Goal: Information Seeking & Learning: Compare options

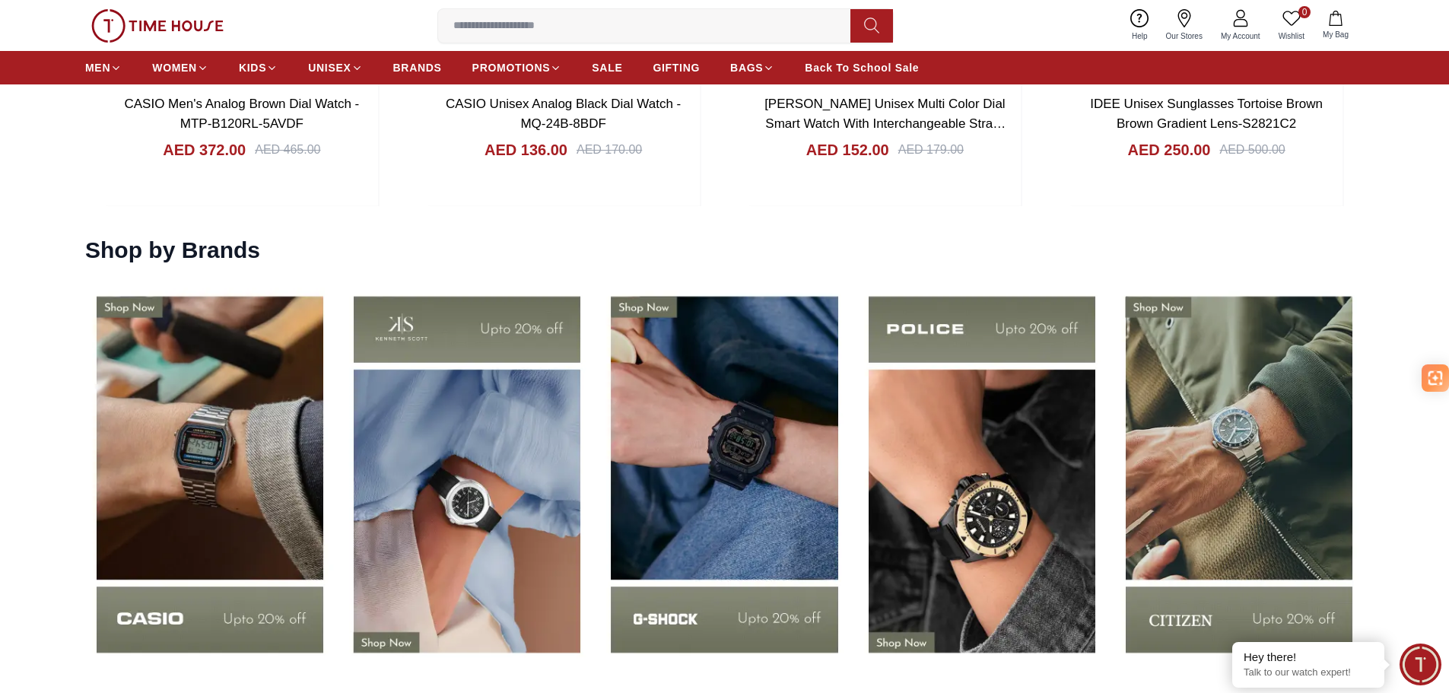
scroll to position [2435, 0]
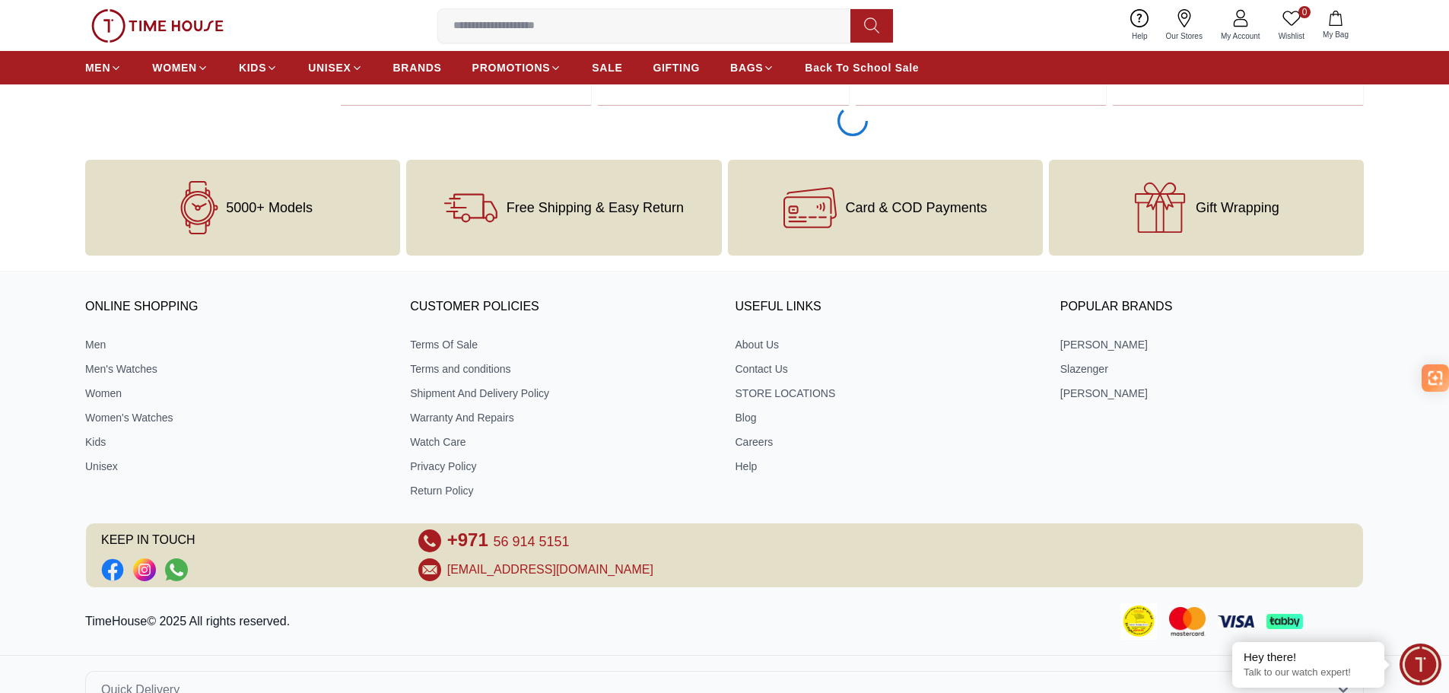
scroll to position [3129, 0]
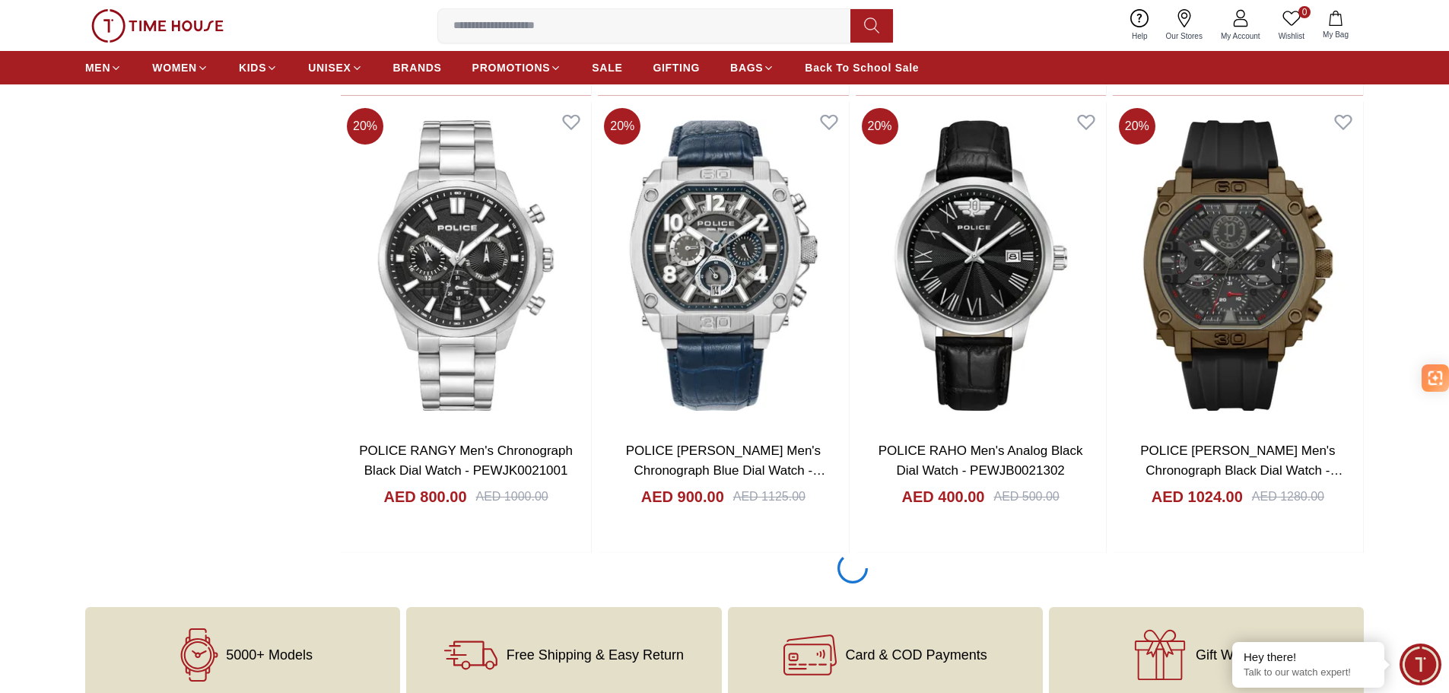
scroll to position [7314, 0]
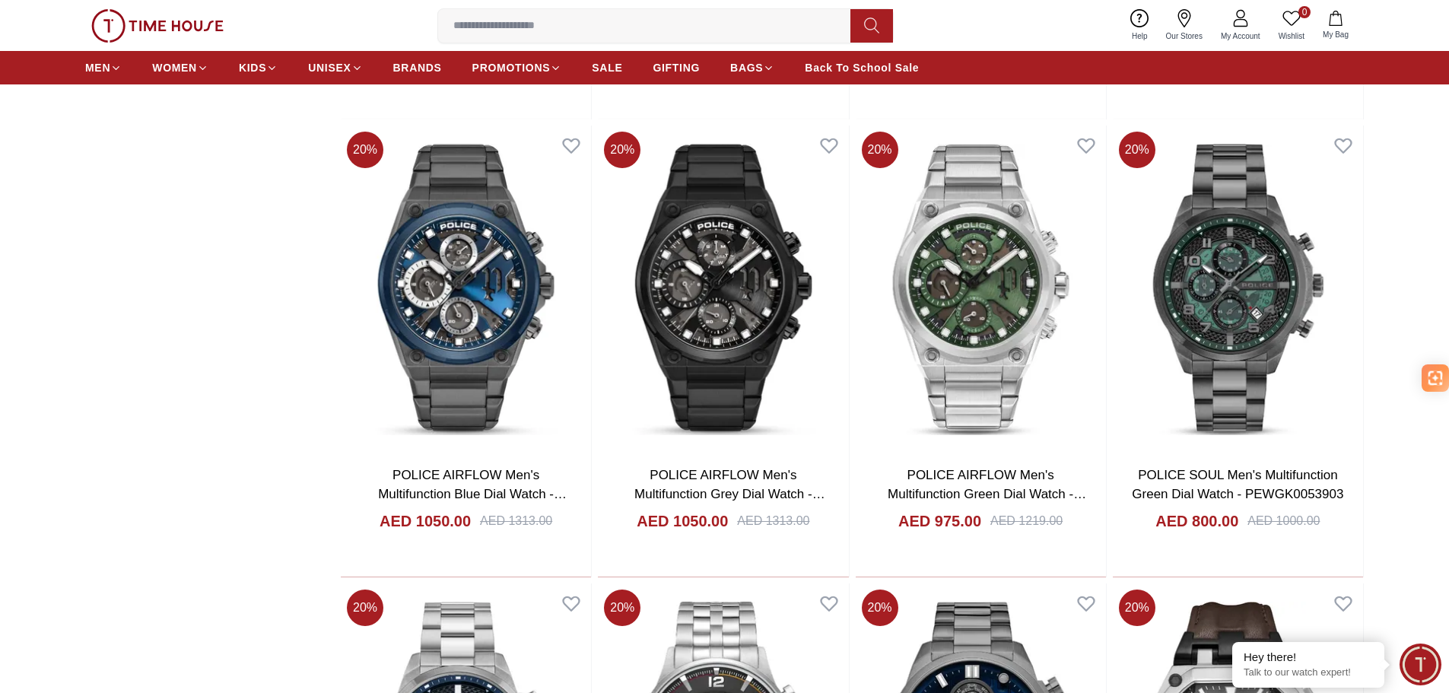
scroll to position [7846, 0]
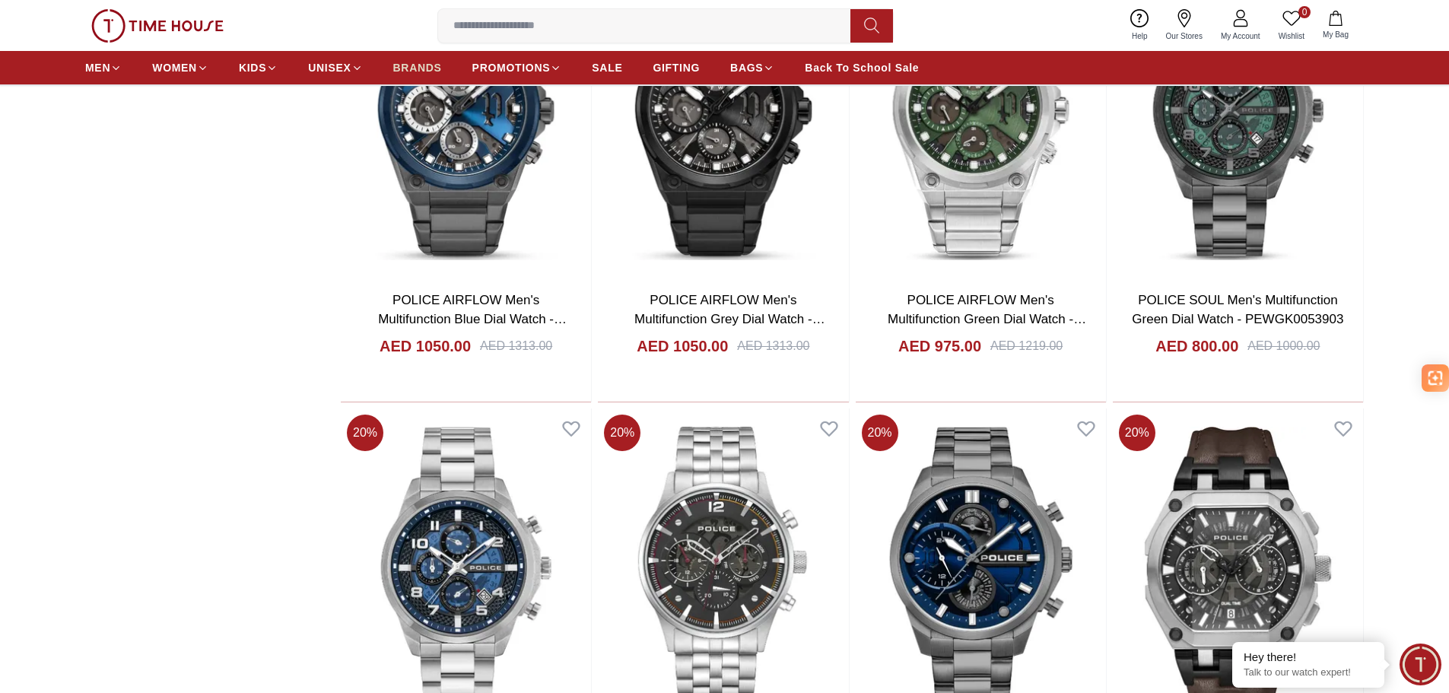
click at [412, 56] on link "BRANDS" at bounding box center [417, 67] width 49 height 27
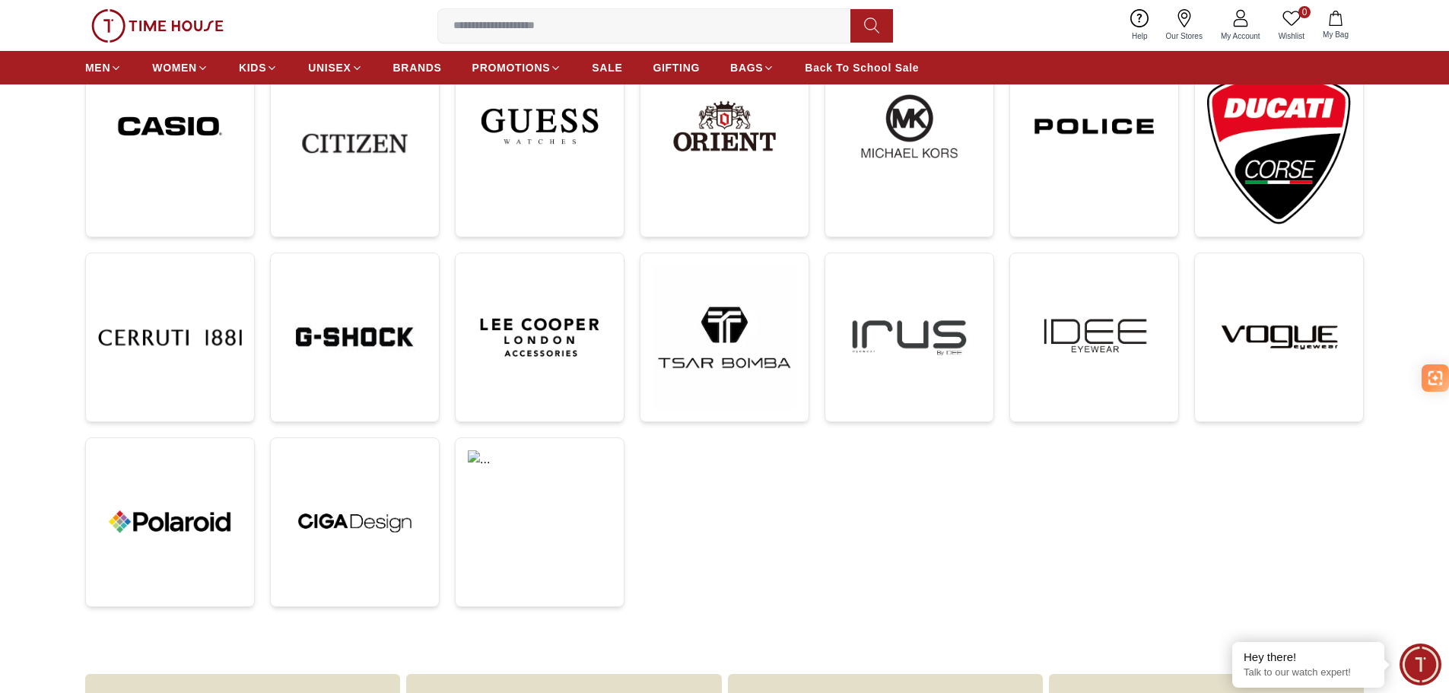
scroll to position [456, 0]
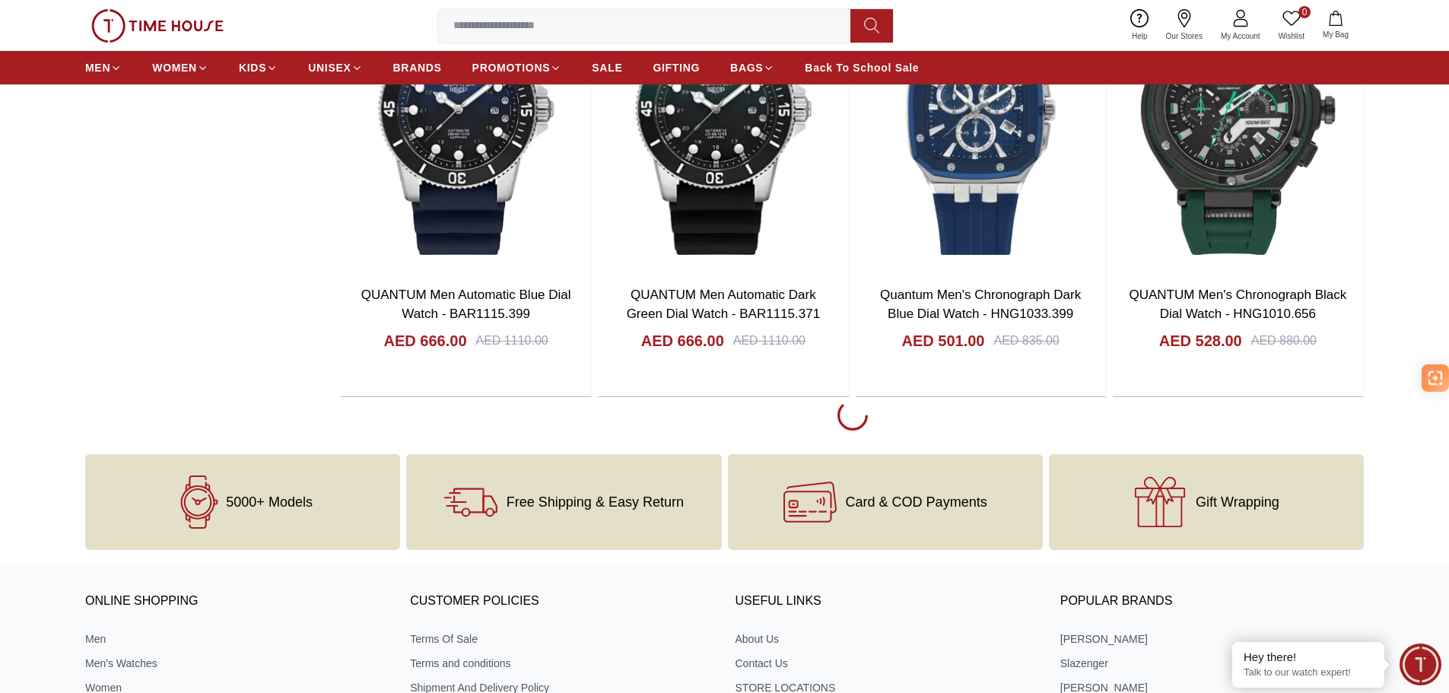
scroll to position [2815, 0]
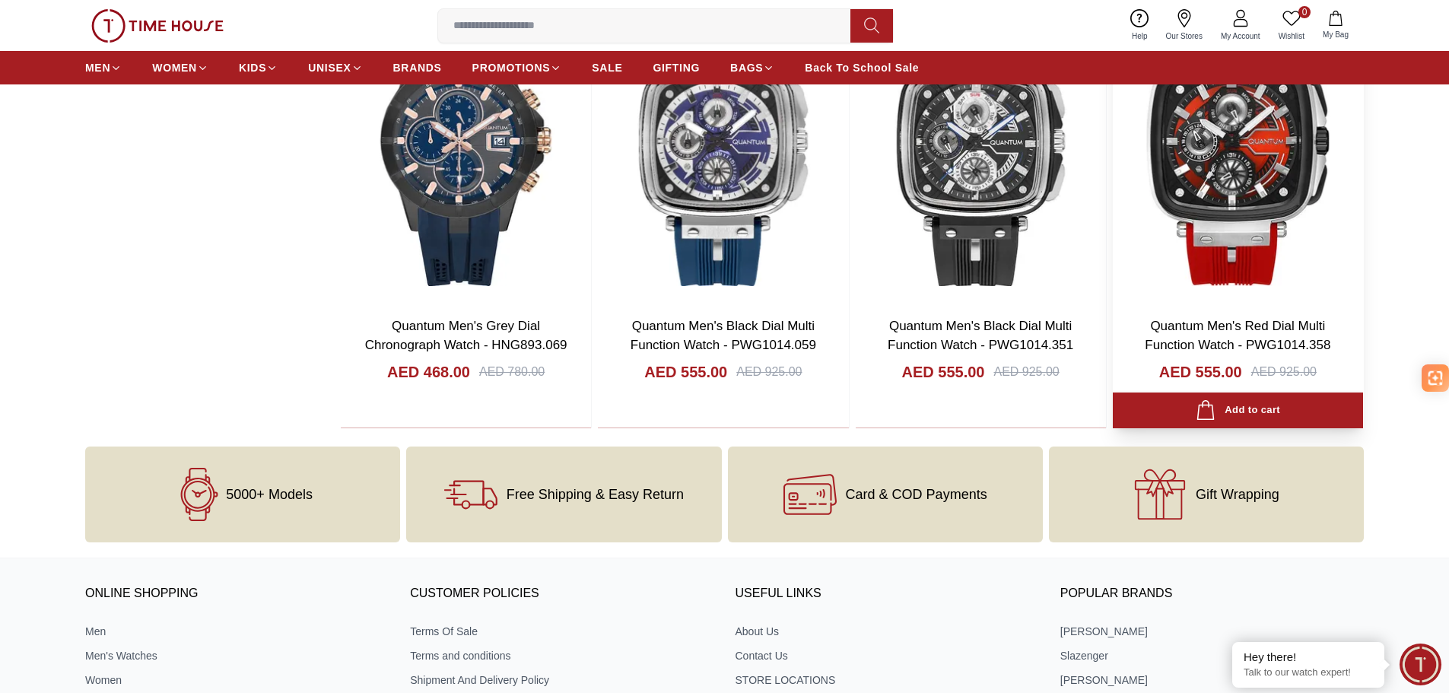
scroll to position [4108, 0]
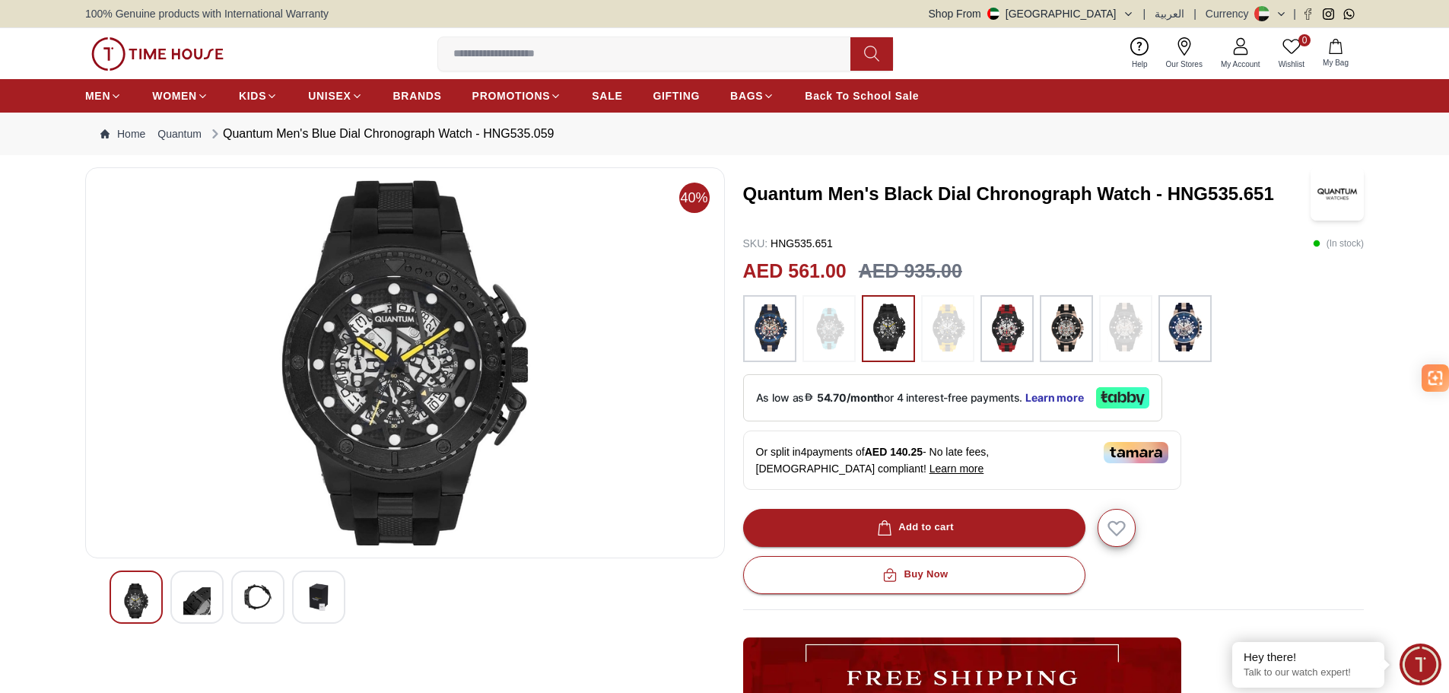
click at [192, 597] on img at bounding box center [196, 601] width 27 height 35
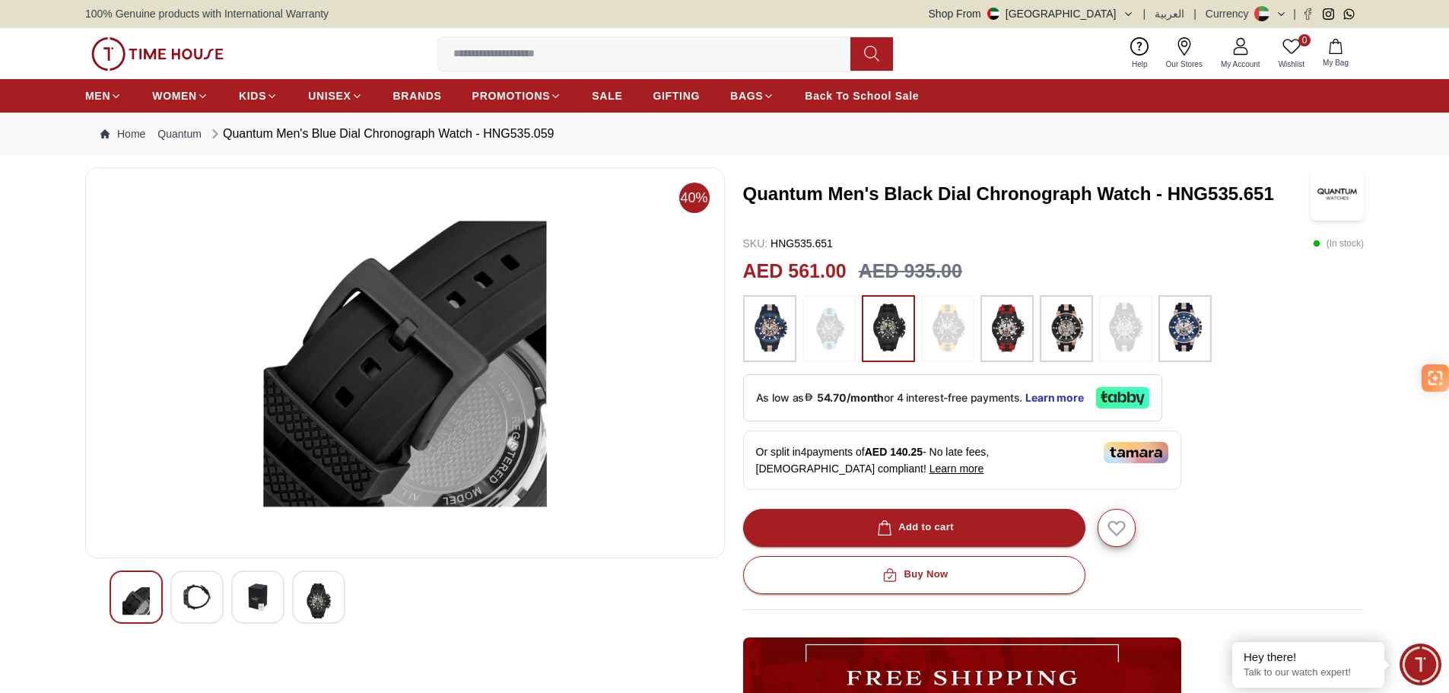
click at [253, 596] on img at bounding box center [257, 597] width 27 height 27
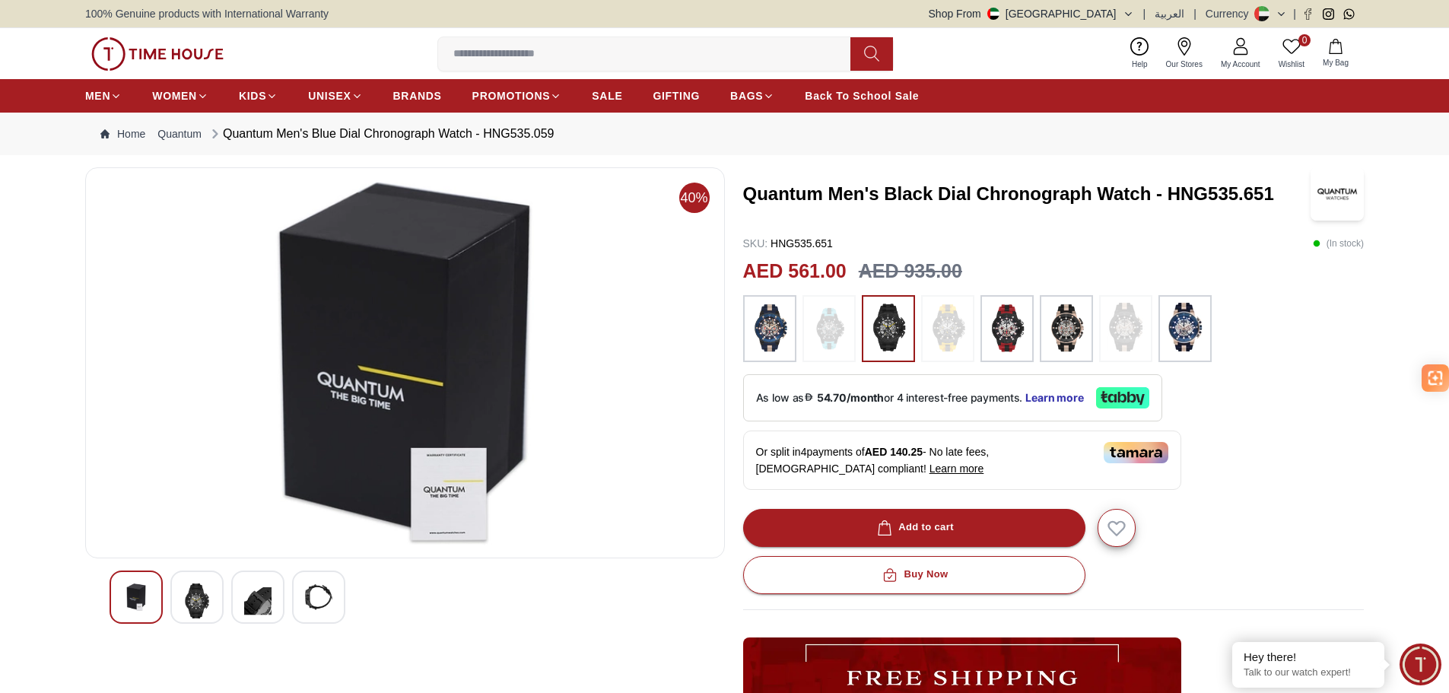
click at [294, 596] on div at bounding box center [318, 597] width 53 height 53
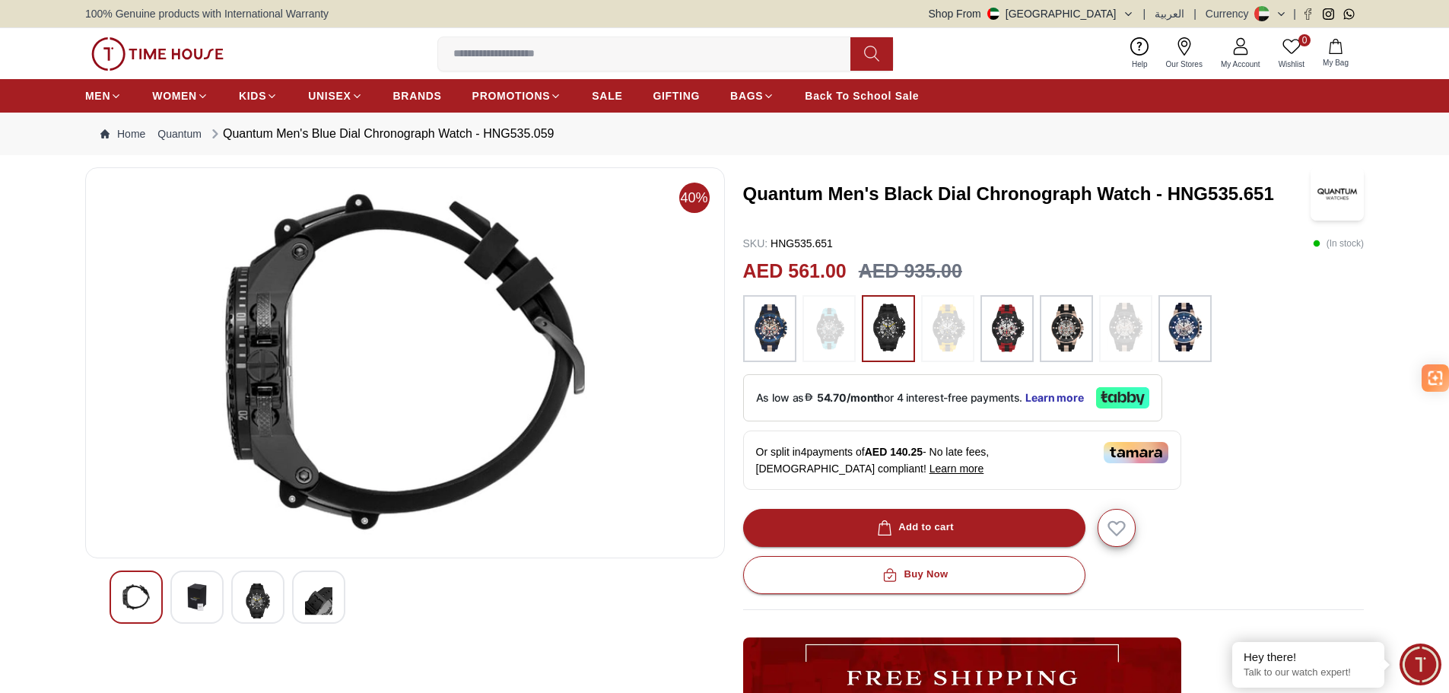
click at [118, 593] on div at bounding box center [136, 597] width 53 height 53
click at [1062, 332] on img at bounding box center [1067, 329] width 38 height 52
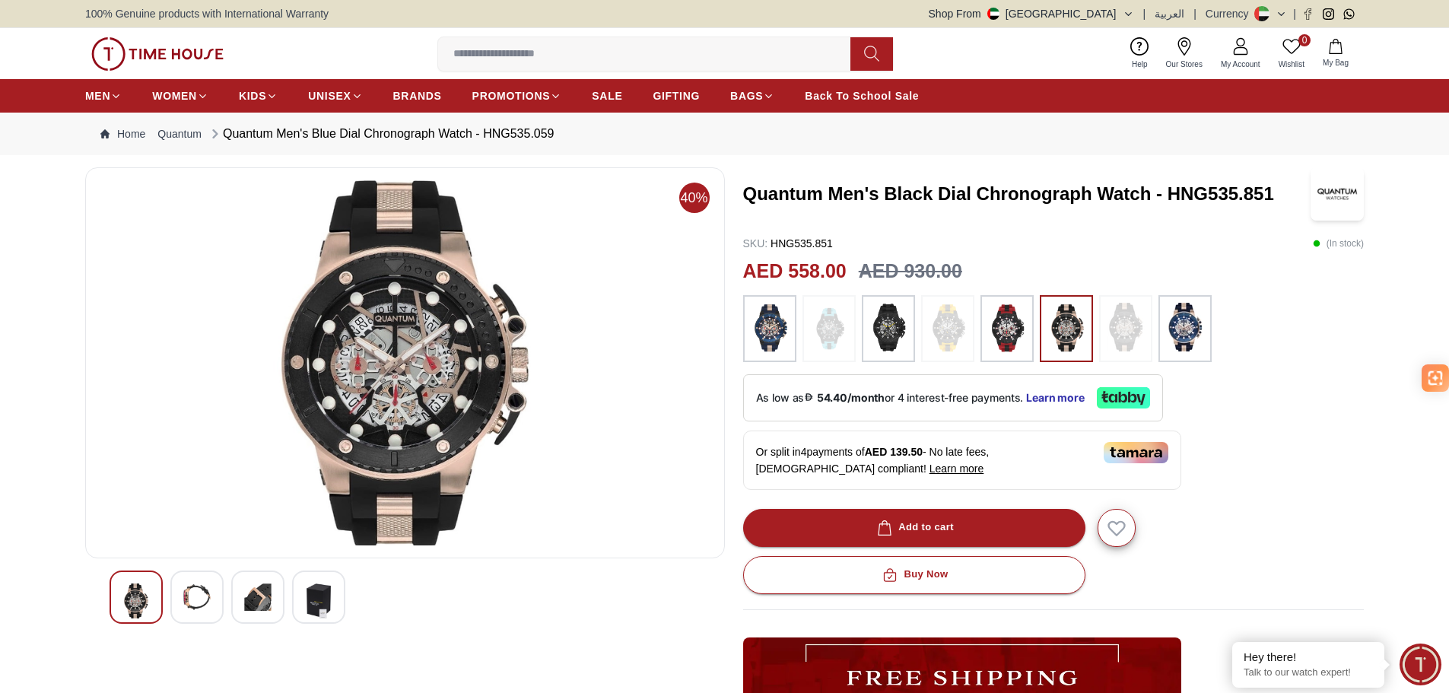
click at [192, 593] on img at bounding box center [196, 597] width 27 height 27
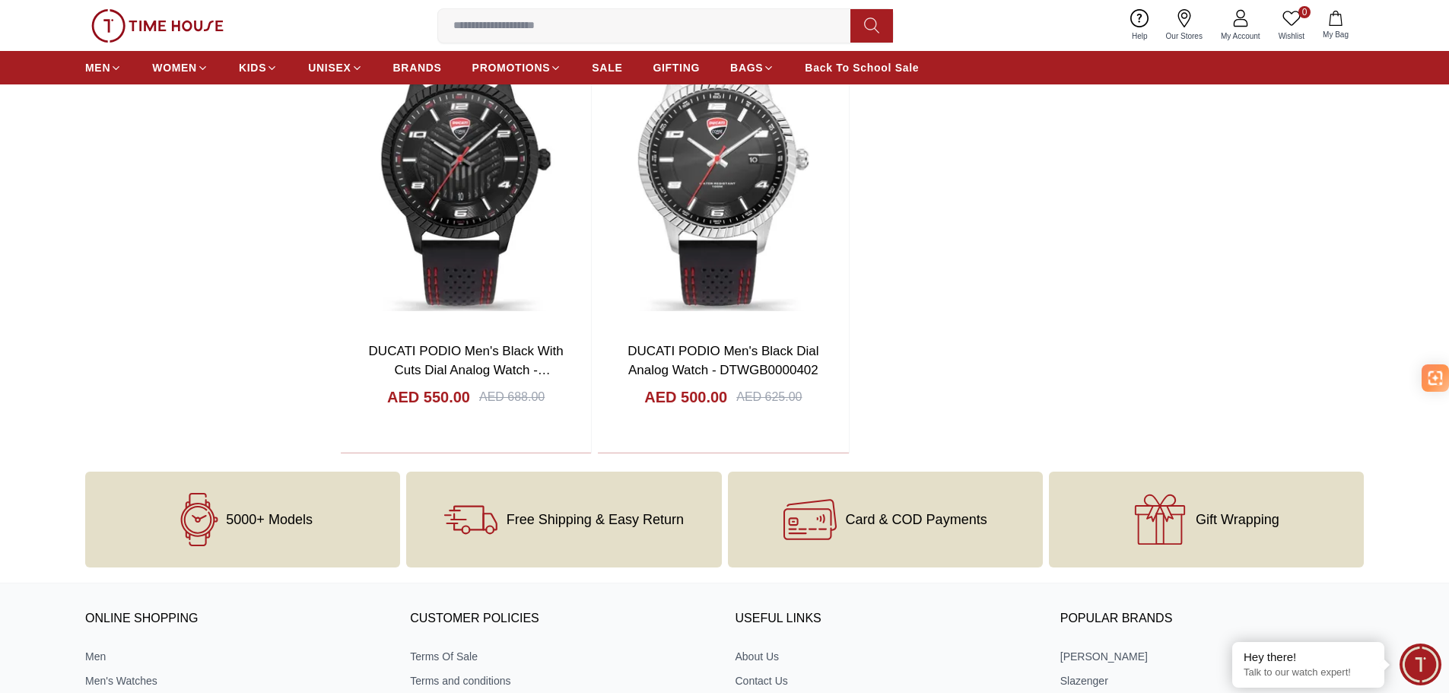
scroll to position [2282, 0]
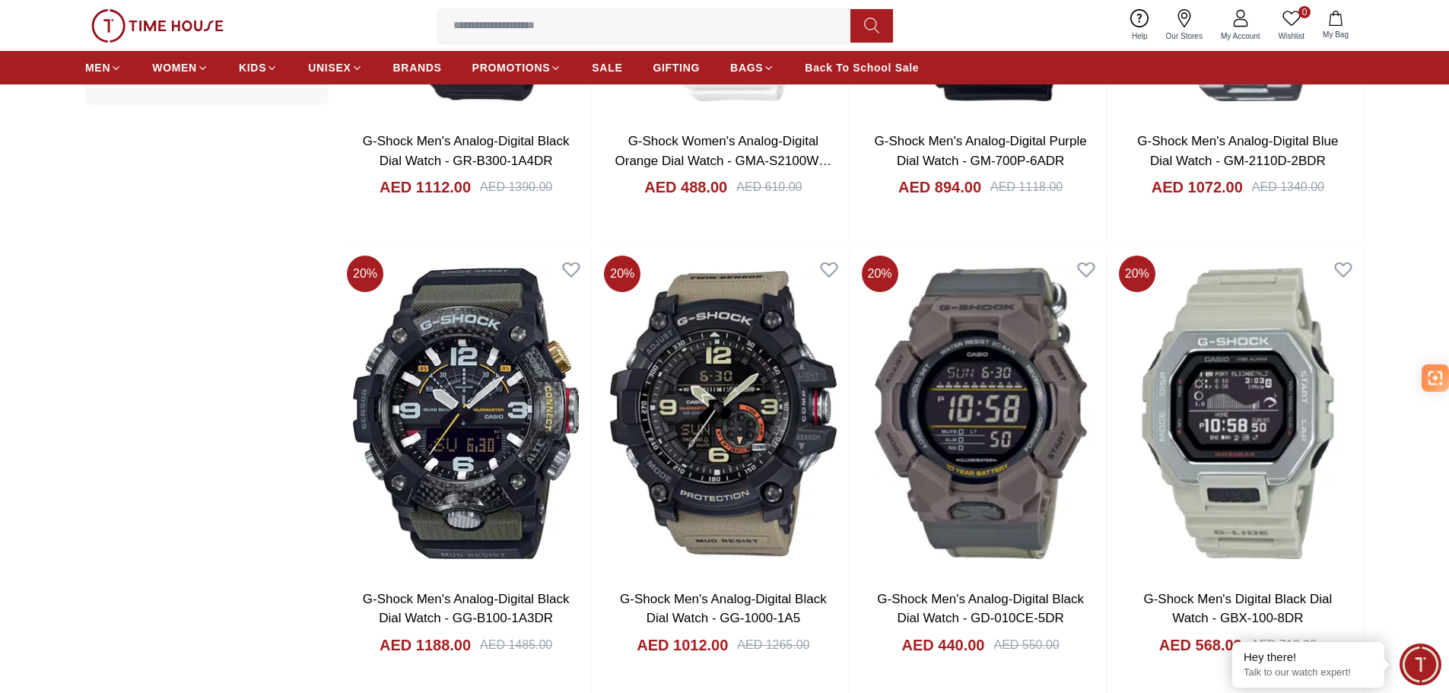
scroll to position [1522, 0]
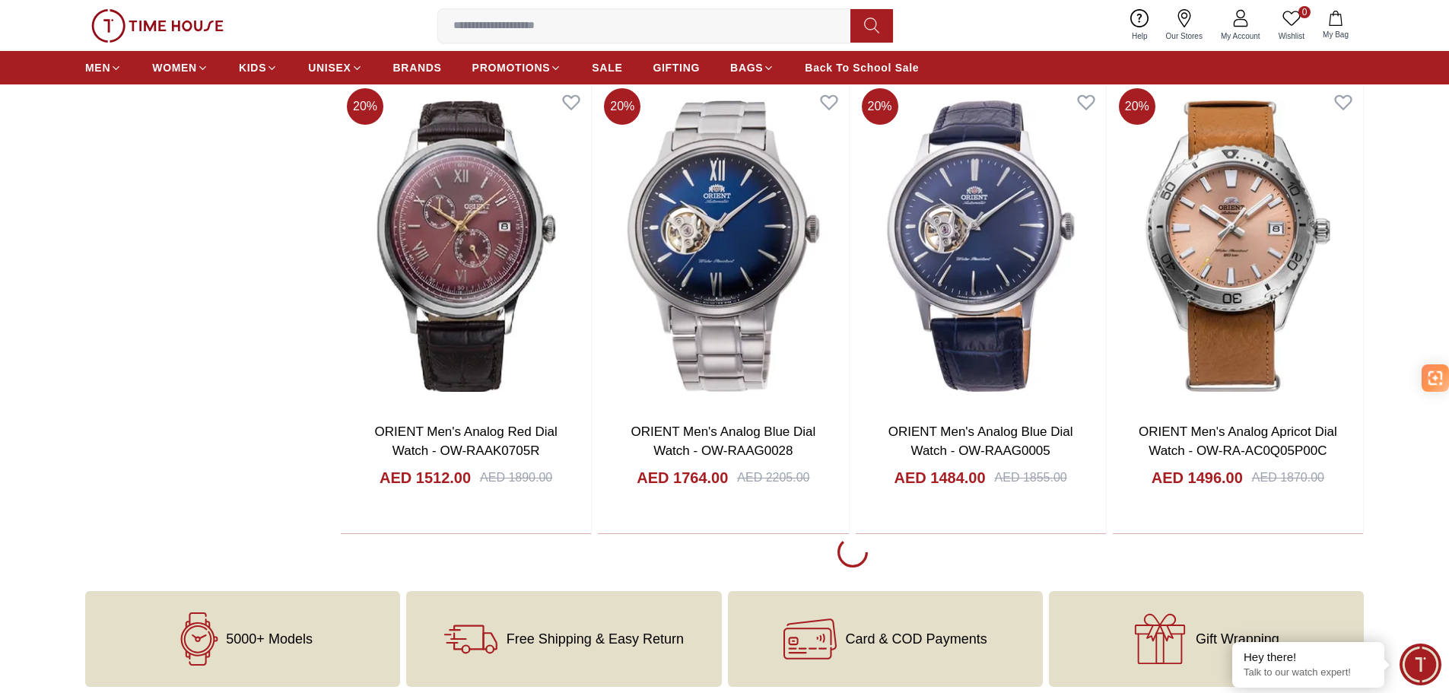
scroll to position [2739, 0]
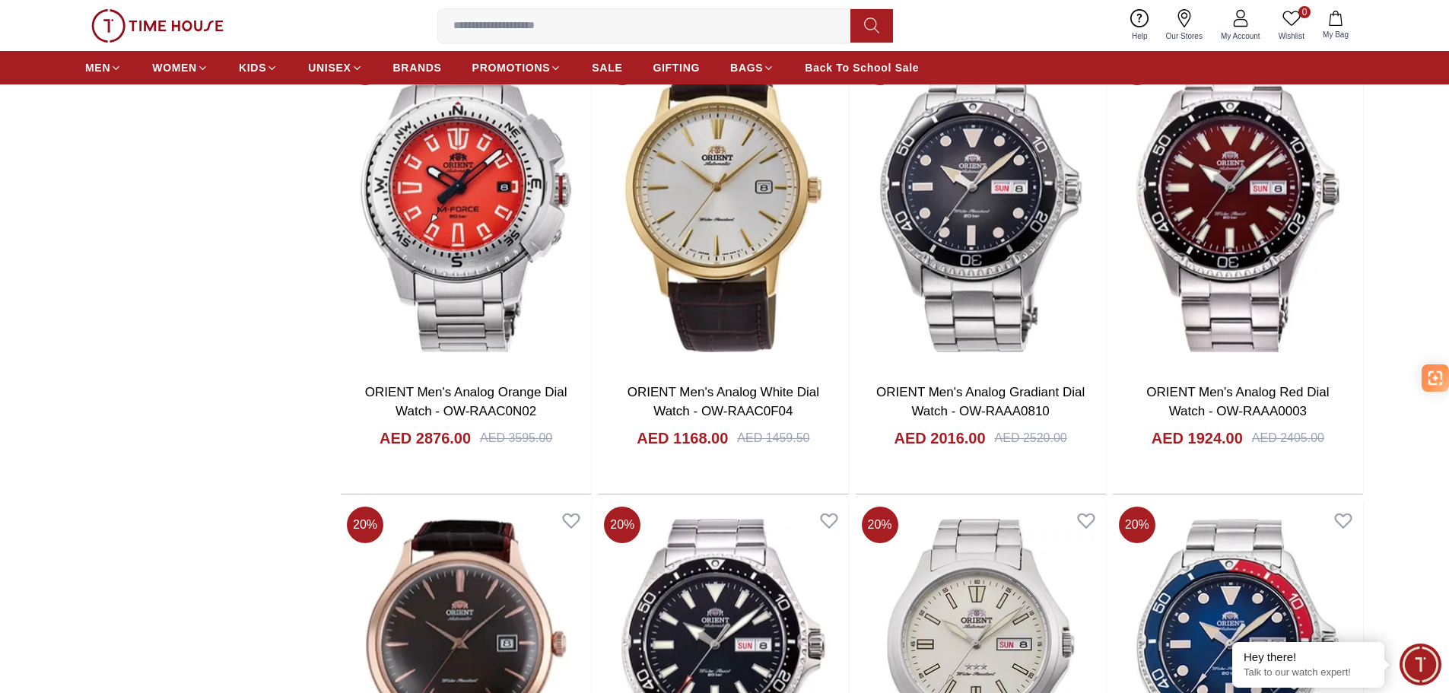
scroll to position [4717, 0]
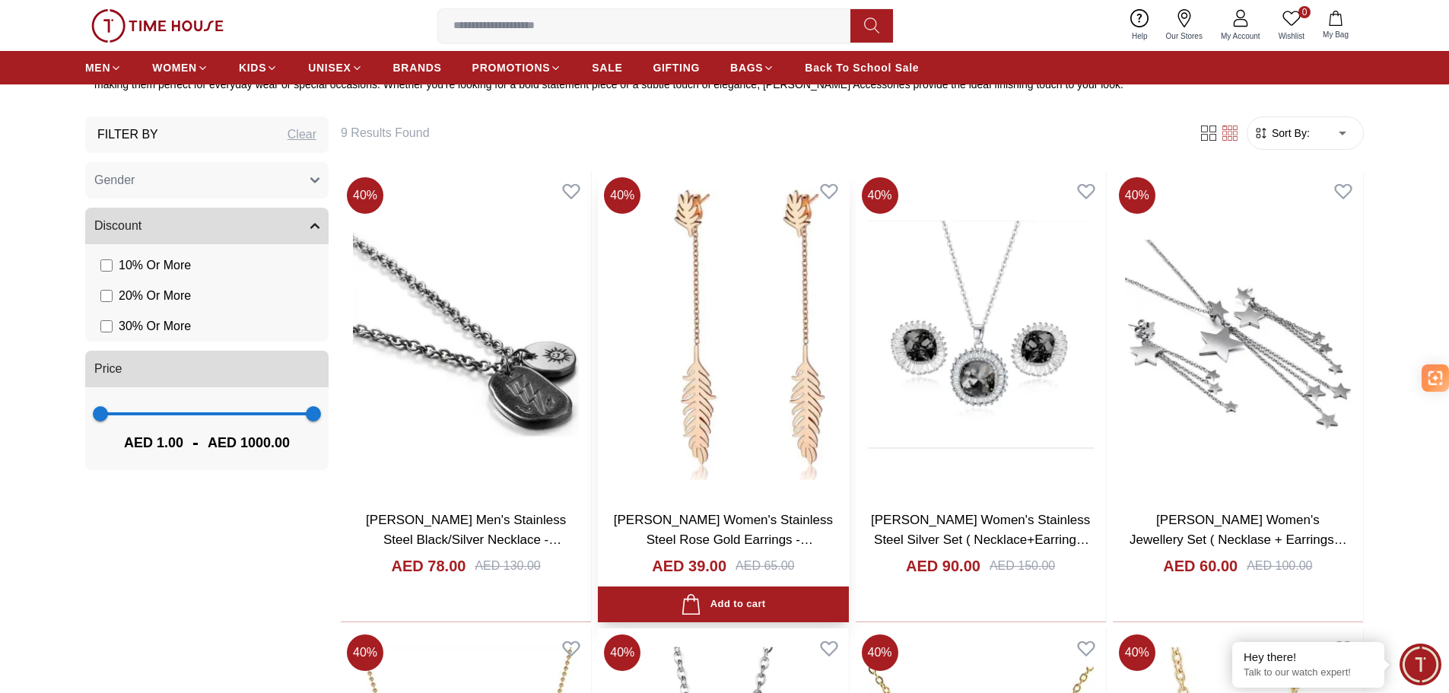
scroll to position [533, 0]
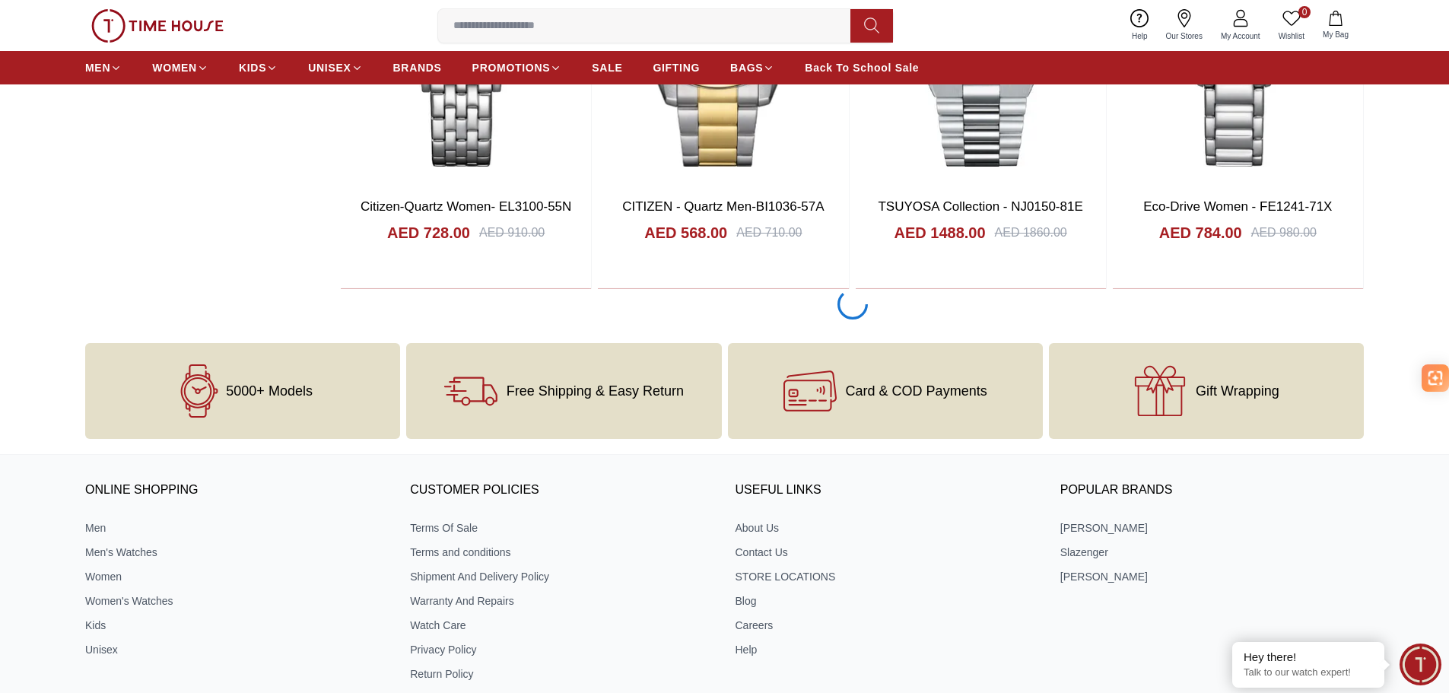
scroll to position [2815, 0]
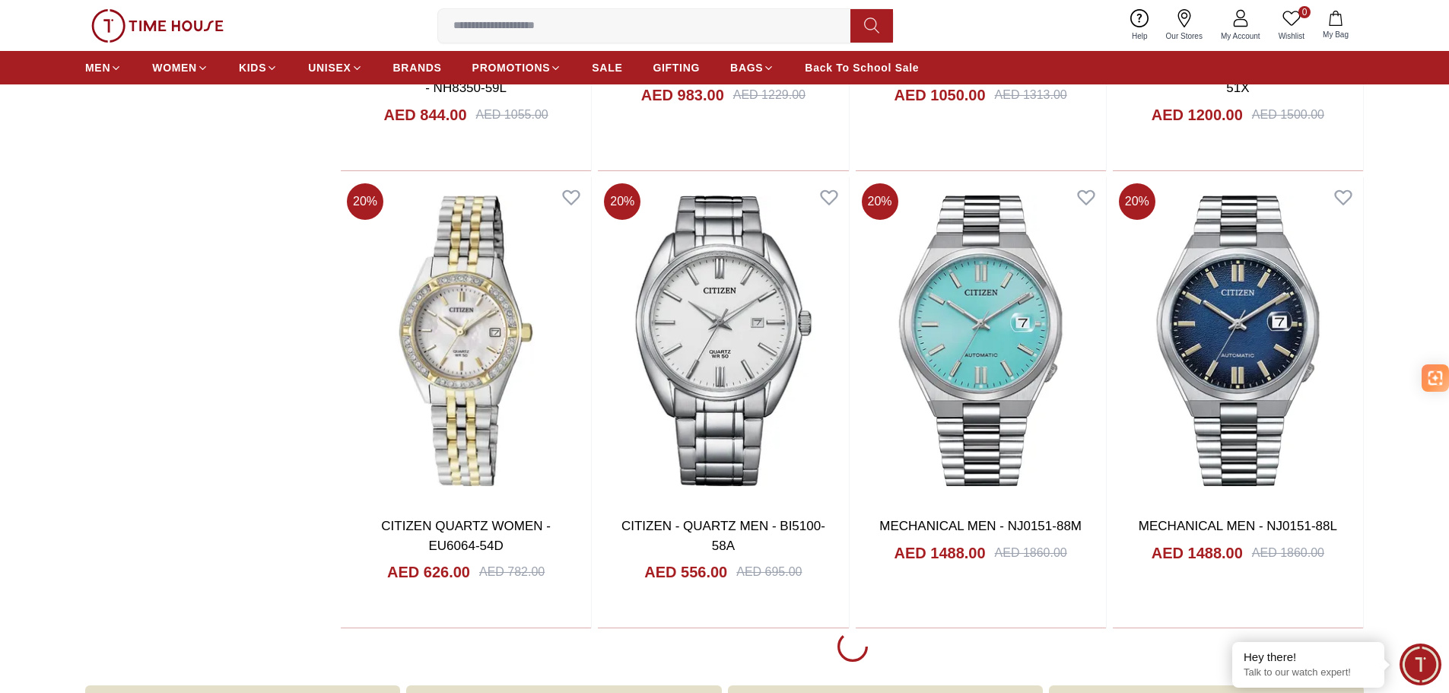
scroll to position [7075, 0]
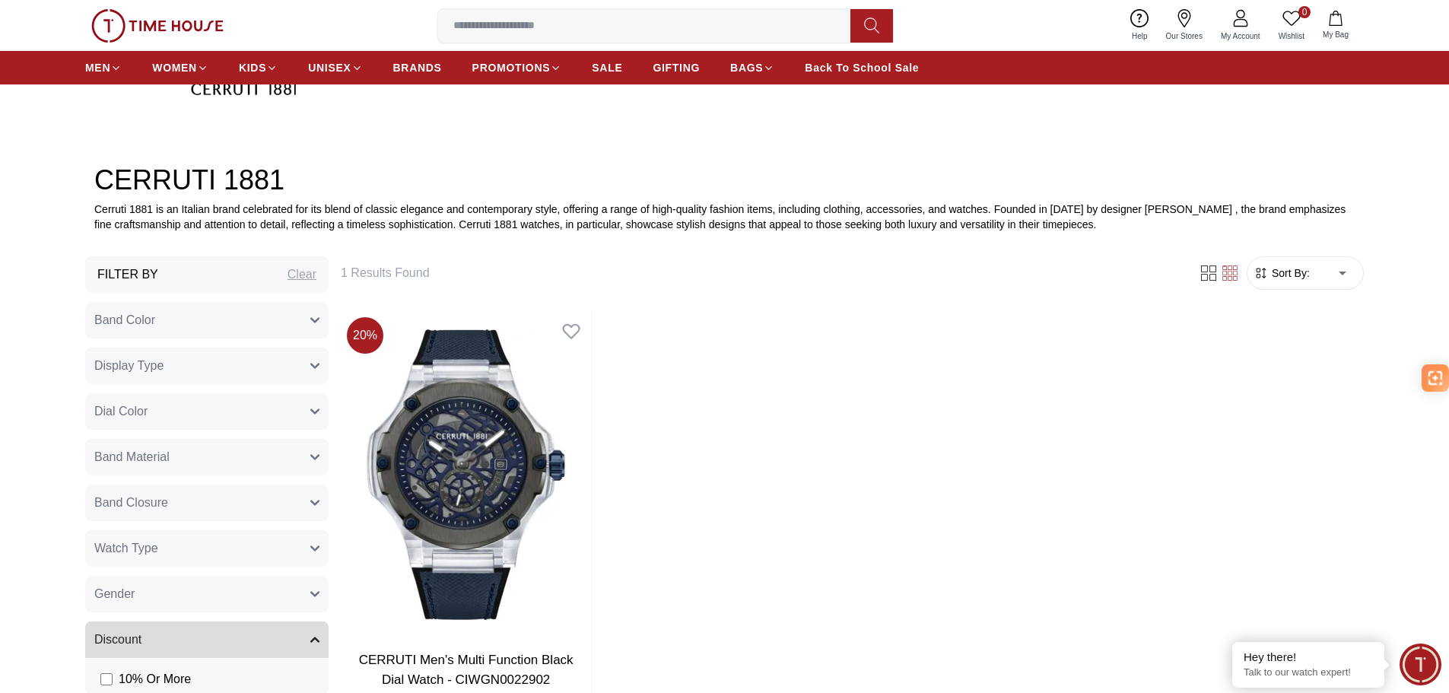
scroll to position [456, 0]
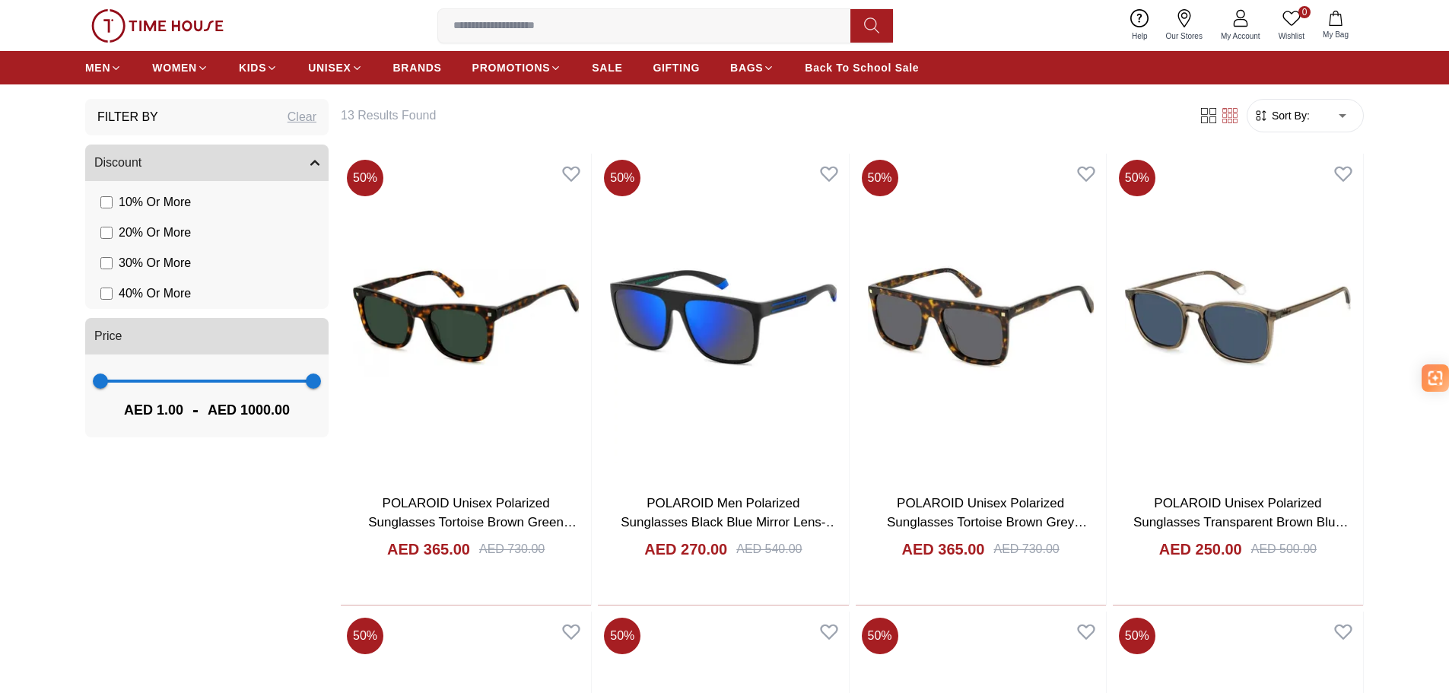
scroll to position [1065, 0]
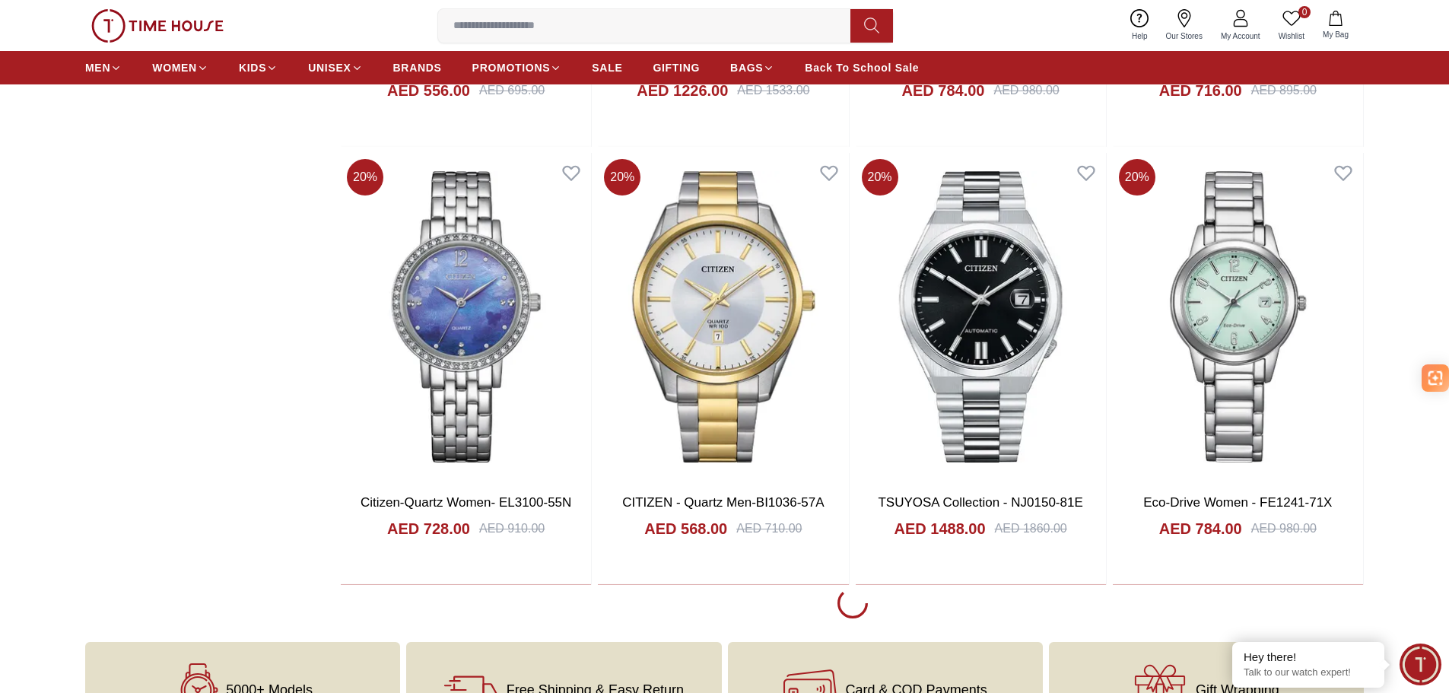
scroll to position [2739, 0]
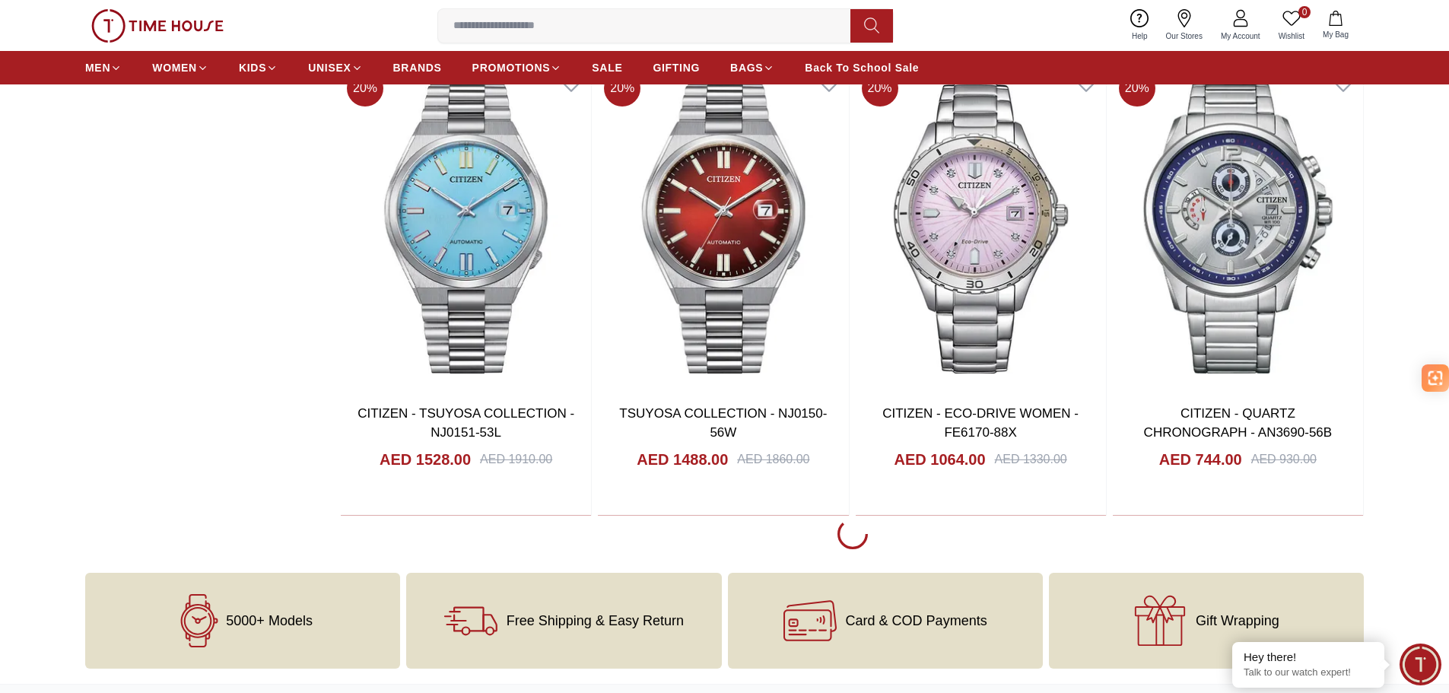
scroll to position [4869, 0]
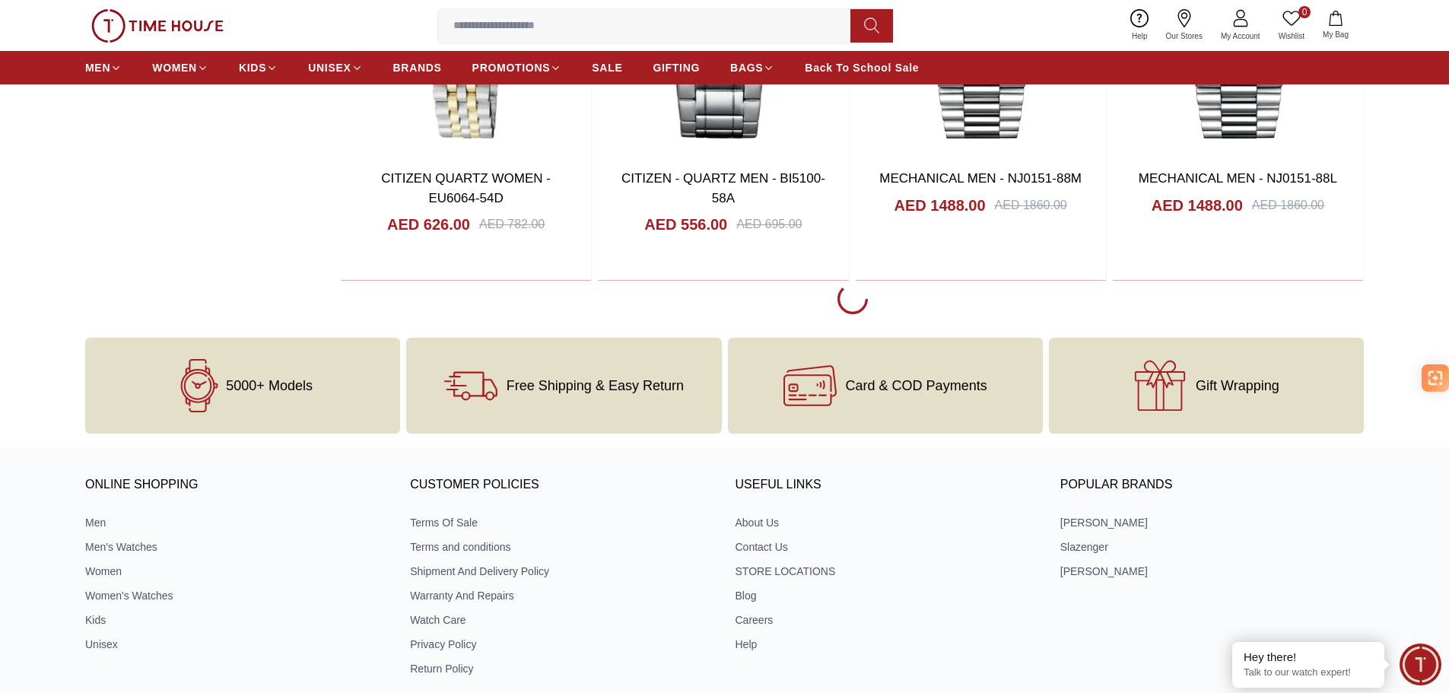
scroll to position [7380, 0]
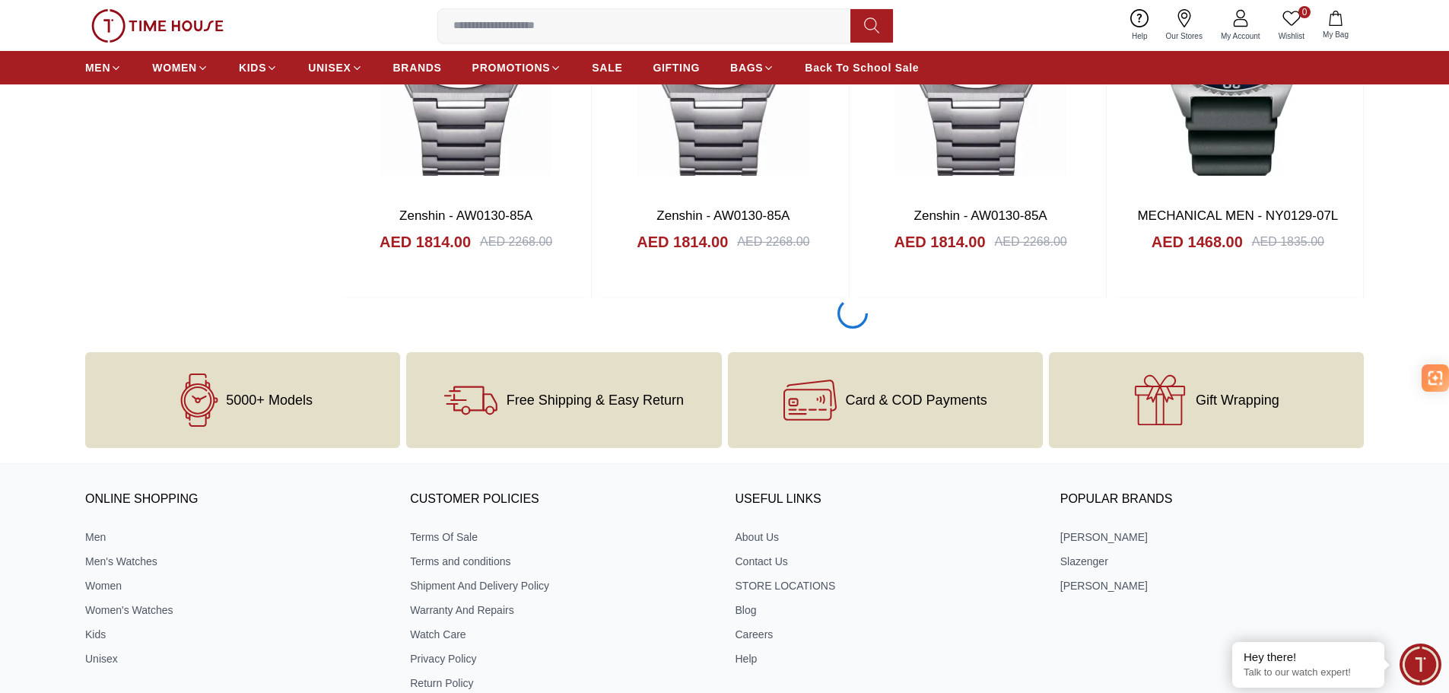
scroll to position [9662, 0]
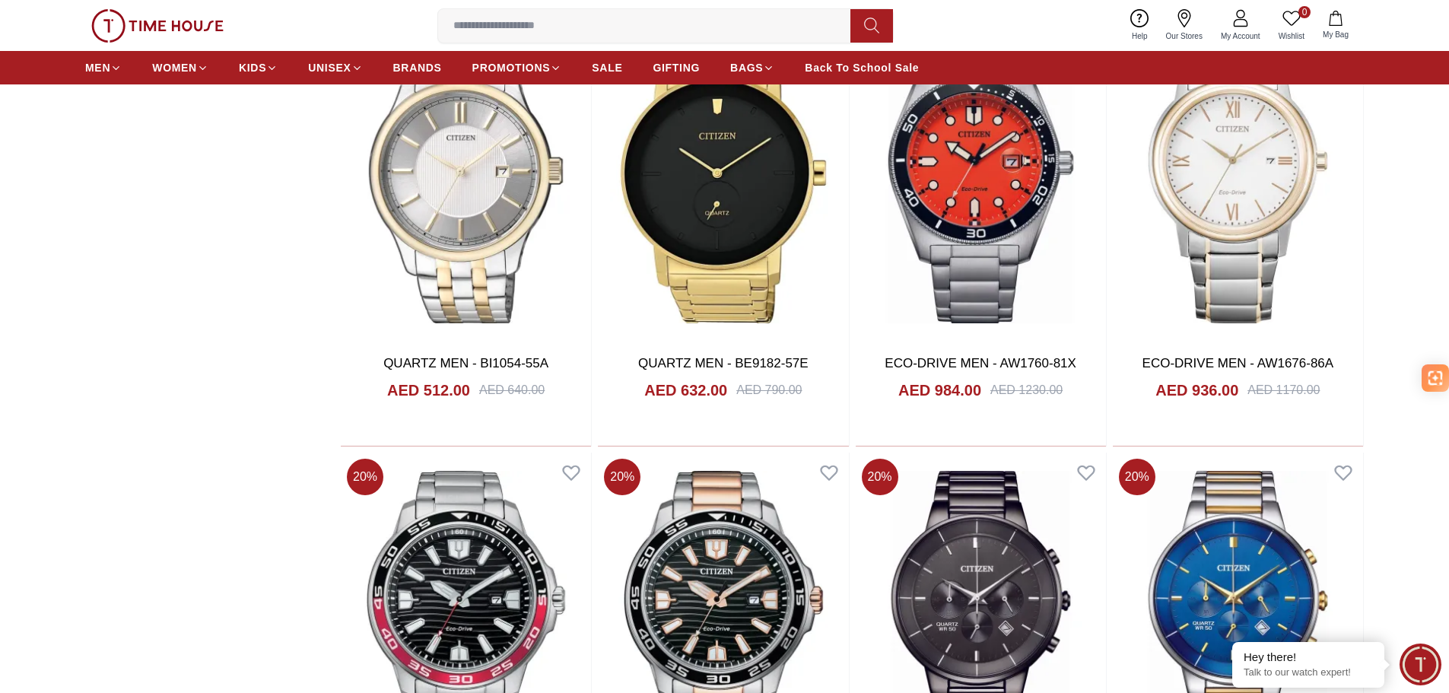
scroll to position [12120, 0]
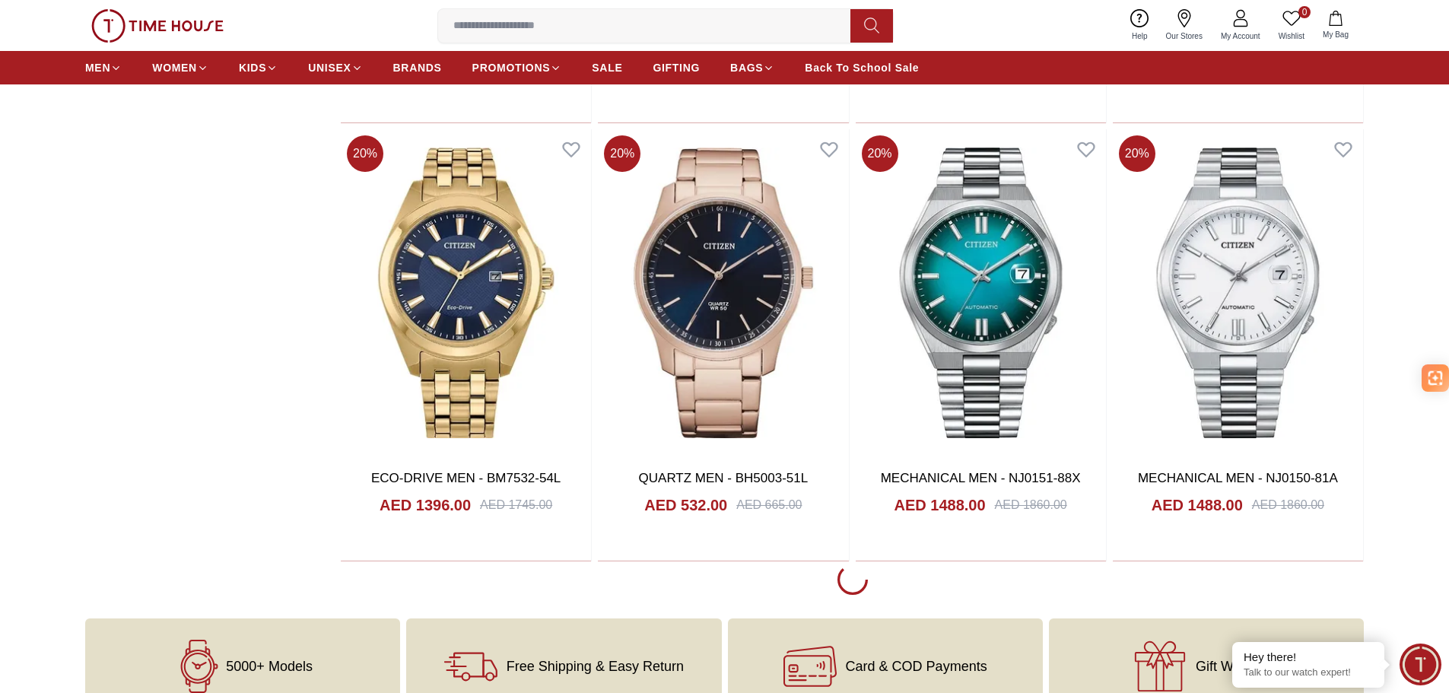
scroll to position [16076, 0]
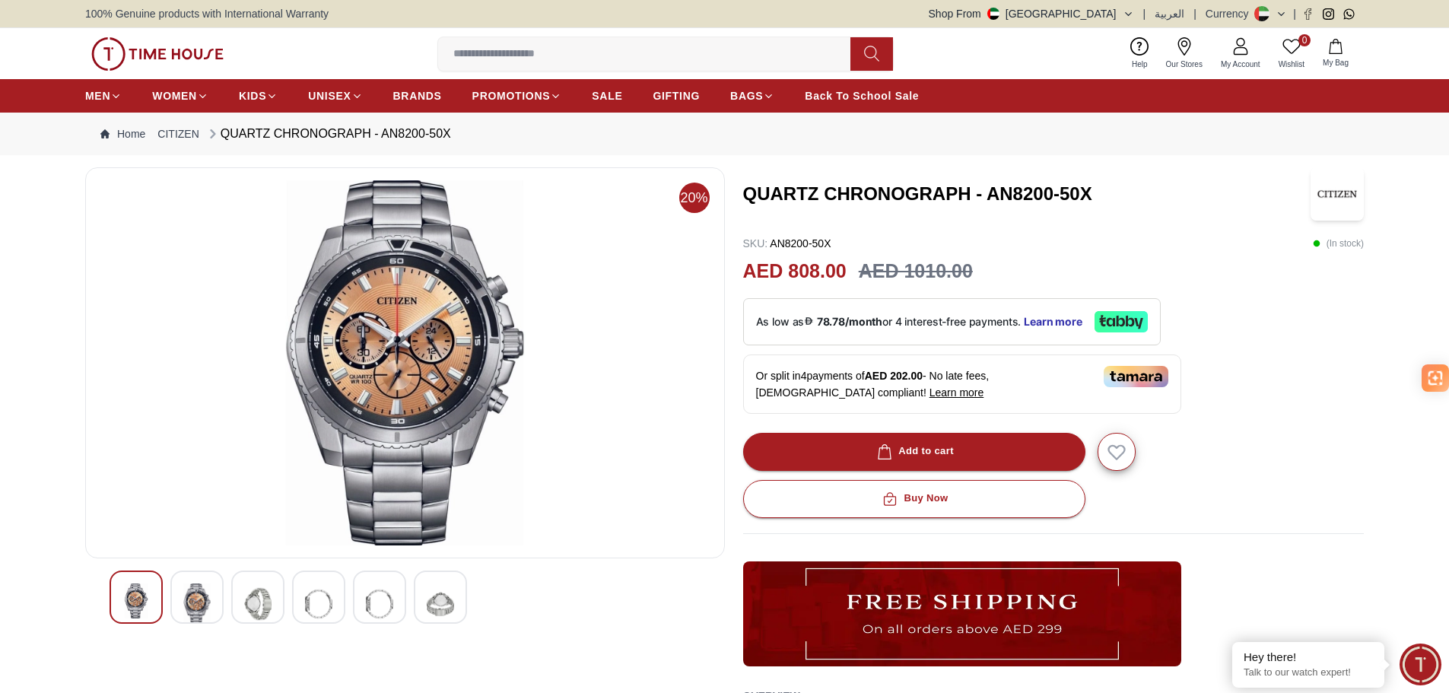
click at [192, 605] on img at bounding box center [196, 604] width 27 height 41
click at [264, 596] on img at bounding box center [257, 604] width 27 height 41
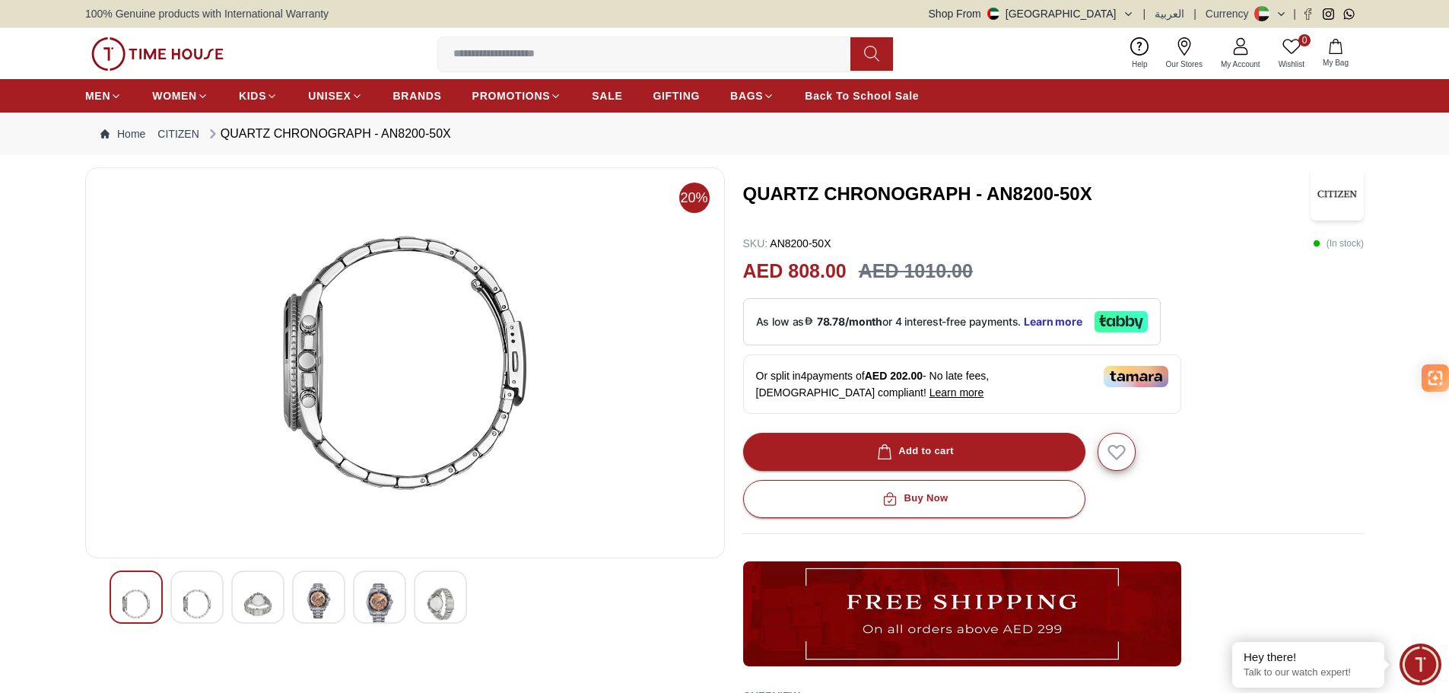
click at [321, 588] on img at bounding box center [318, 601] width 27 height 35
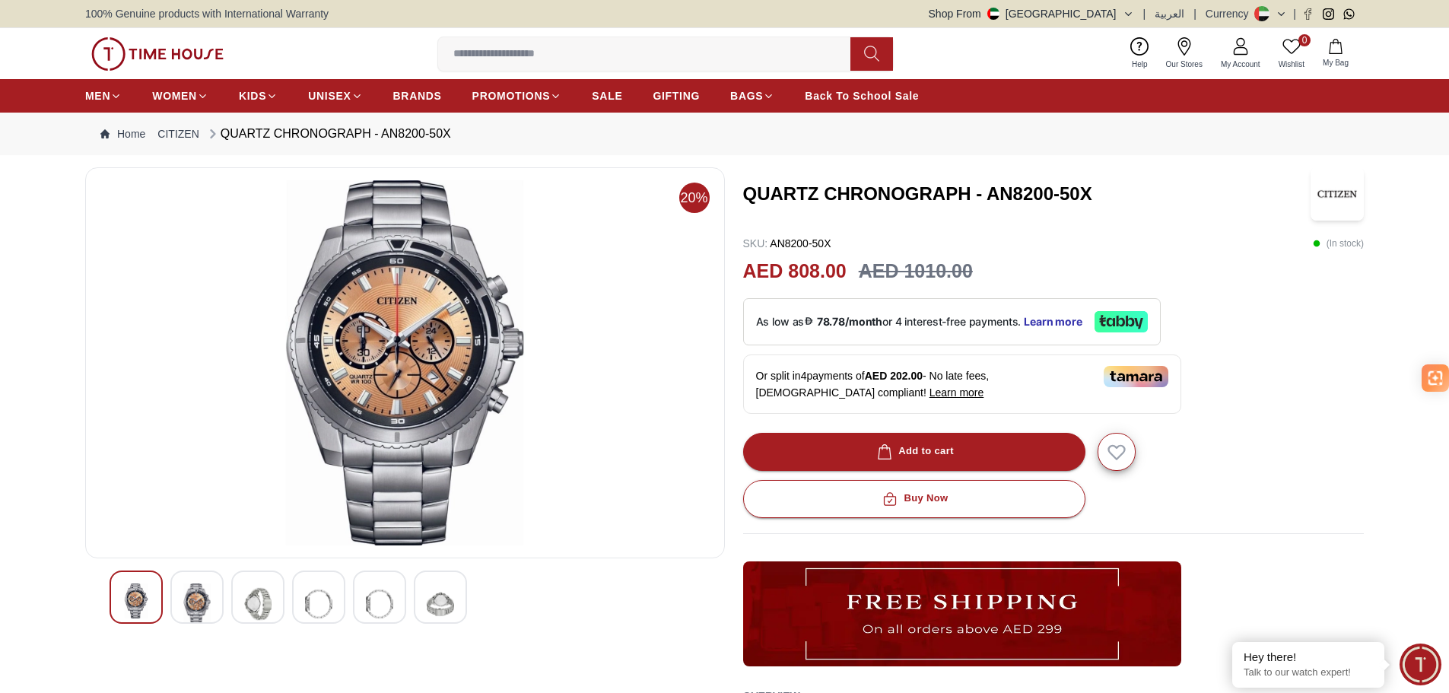
click at [382, 589] on img at bounding box center [379, 604] width 27 height 41
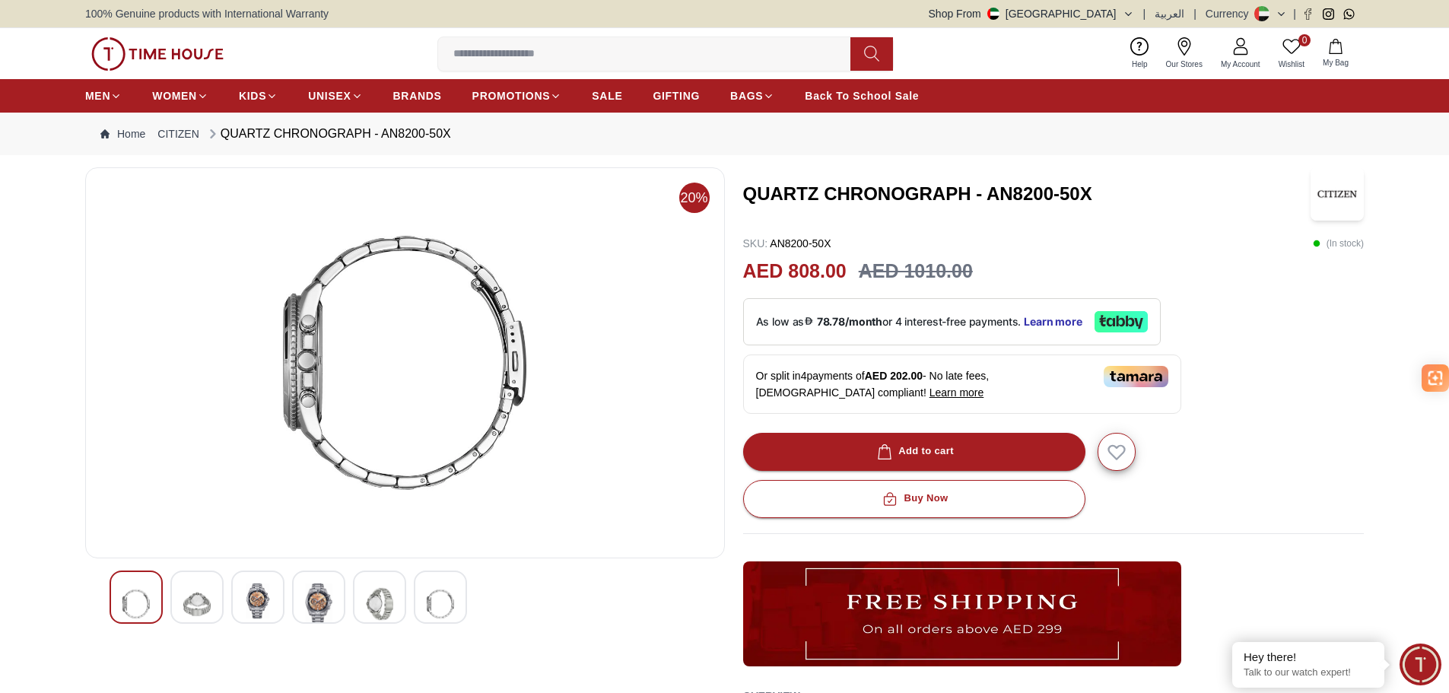
click at [454, 590] on div at bounding box center [440, 597] width 53 height 53
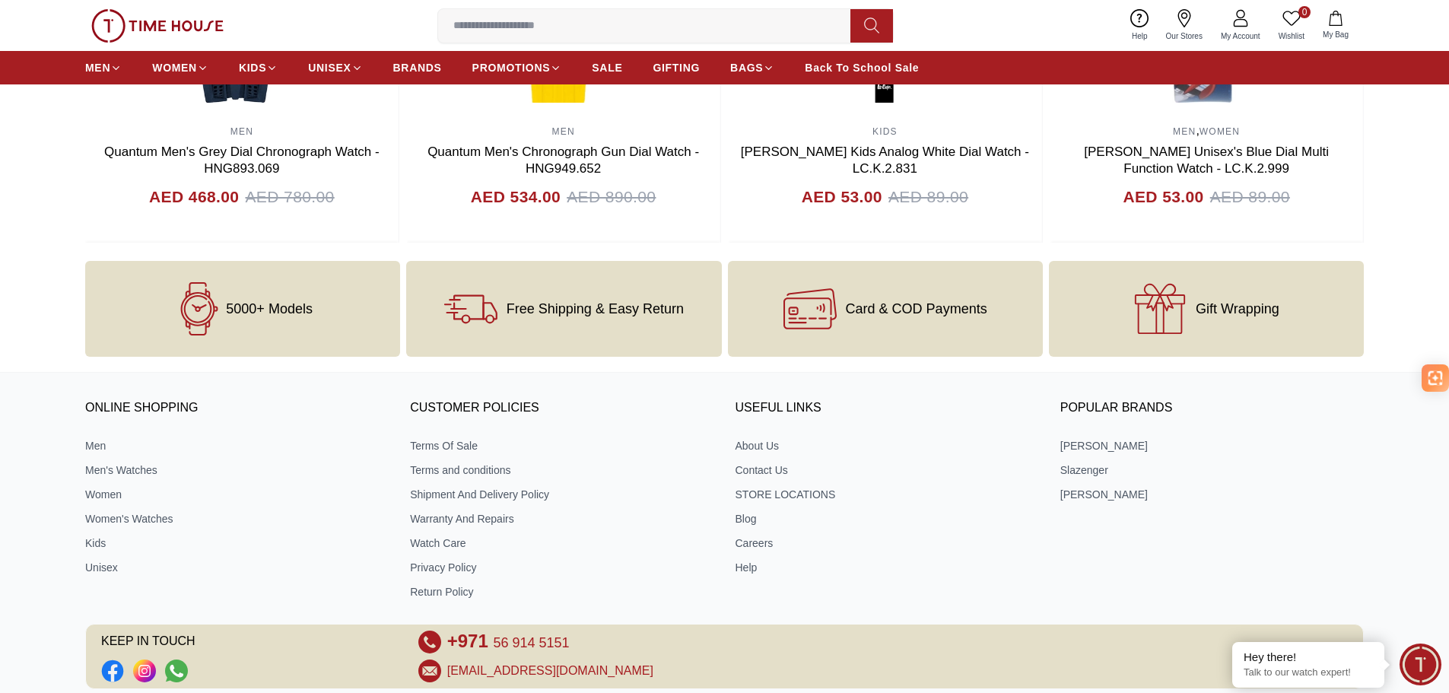
scroll to position [1876, 0]
